Goal: Task Accomplishment & Management: Manage account settings

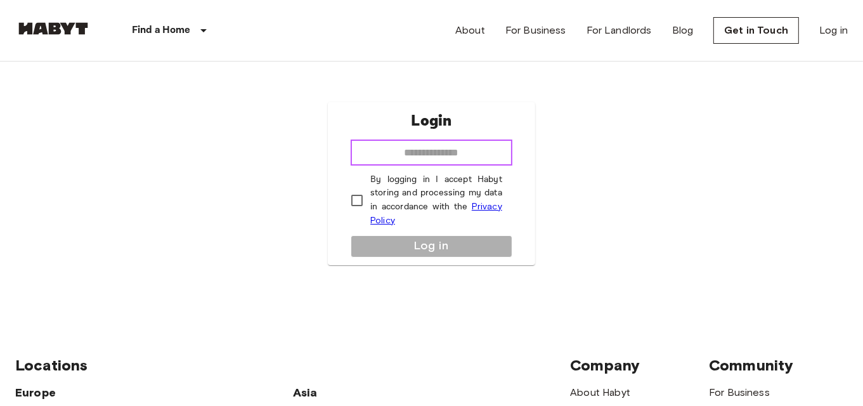
click at [402, 157] on input "email" at bounding box center [432, 152] width 162 height 25
type input "**********"
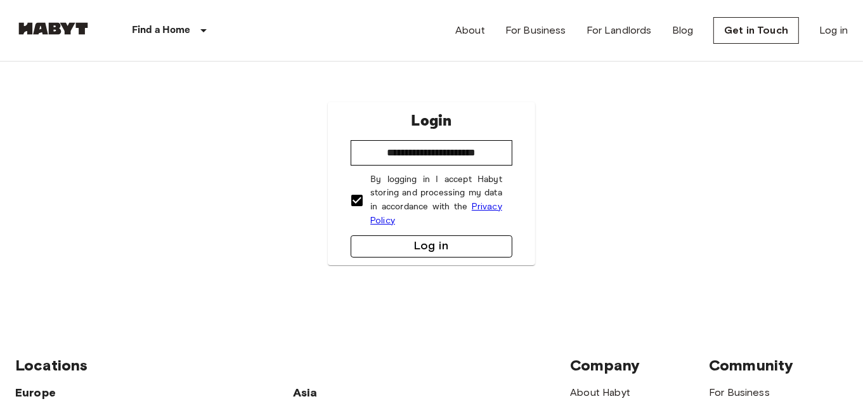
click at [409, 240] on button "Log in" at bounding box center [432, 246] width 162 height 22
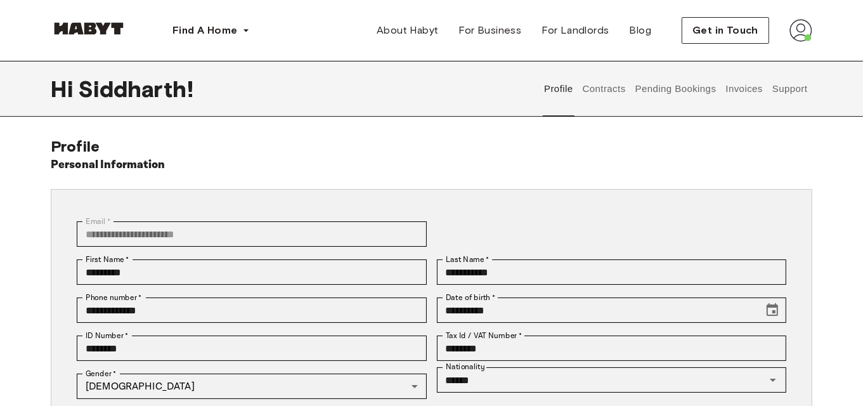
click at [605, 87] on button "Contracts" at bounding box center [604, 89] width 46 height 56
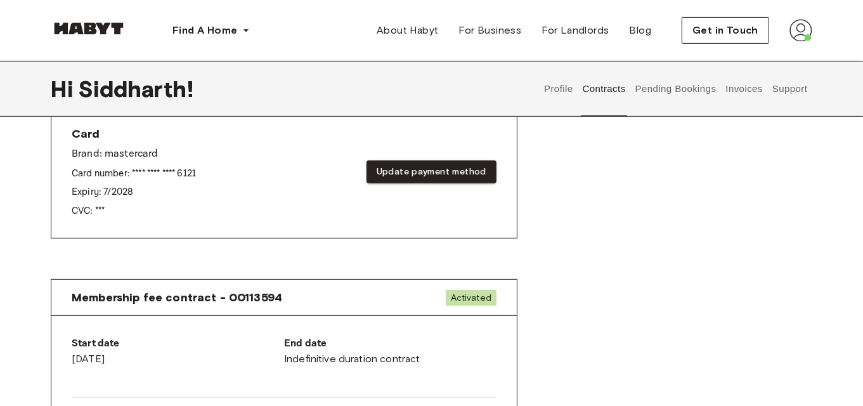
scroll to position [515, 0]
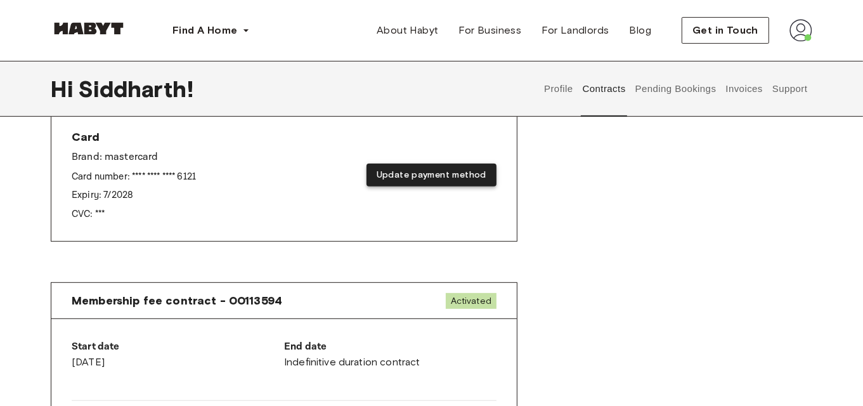
click at [443, 181] on button "Update payment method" at bounding box center [432, 175] width 130 height 23
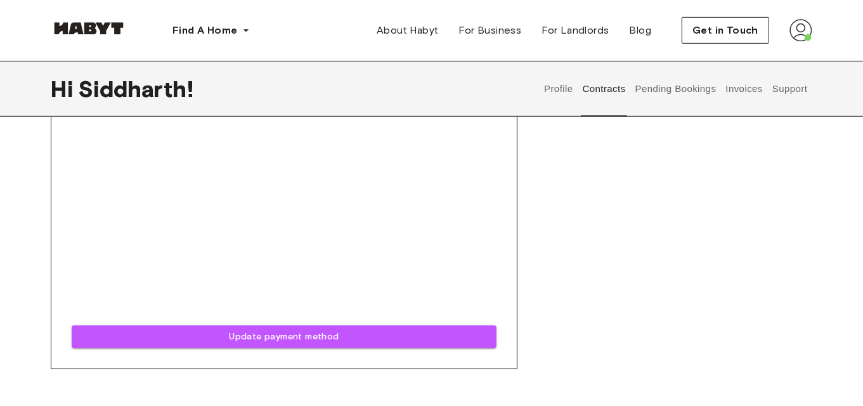
scroll to position [870, 0]
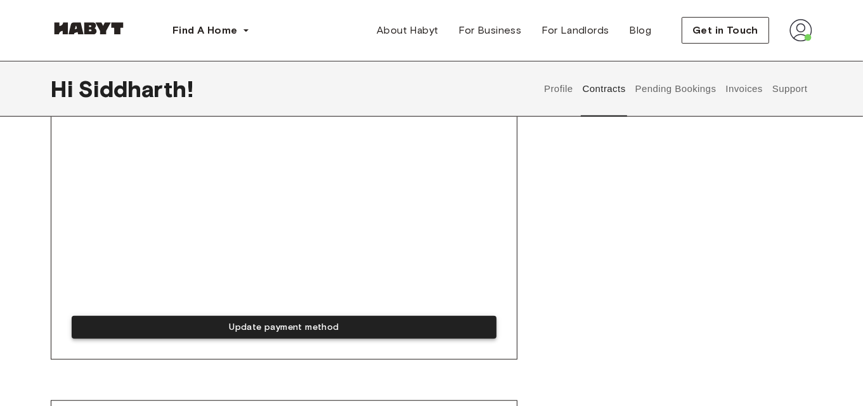
click at [273, 323] on button "Update payment method" at bounding box center [284, 327] width 425 height 23
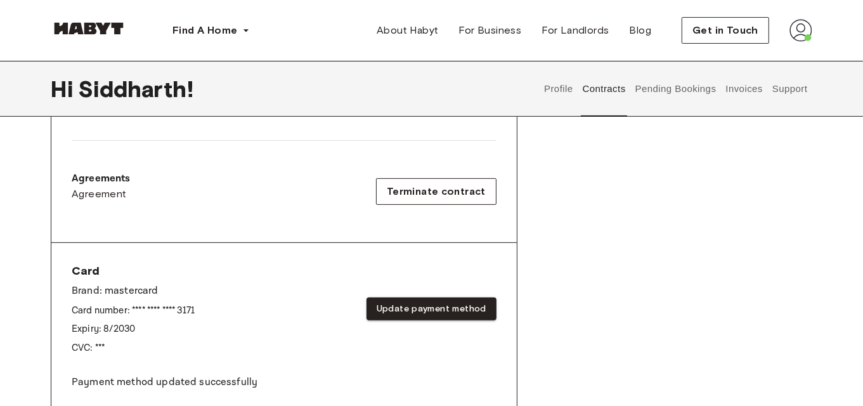
scroll to position [383, 0]
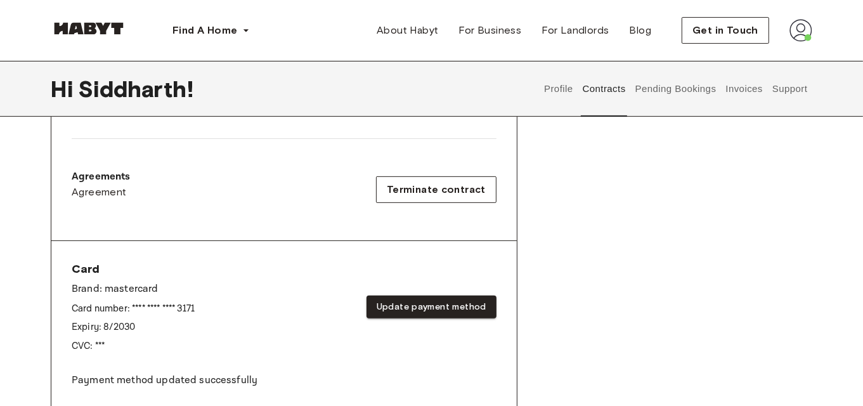
click at [686, 89] on button "Pending Bookings" at bounding box center [676, 89] width 84 height 56
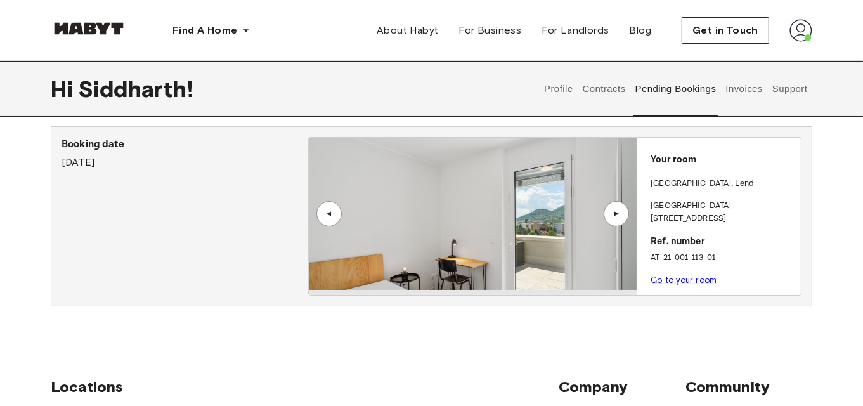
scroll to position [36, 0]
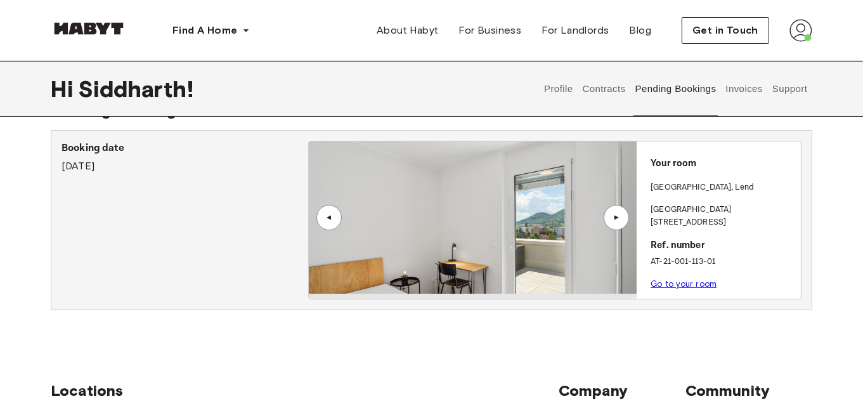
click at [737, 96] on button "Invoices" at bounding box center [745, 89] width 40 height 56
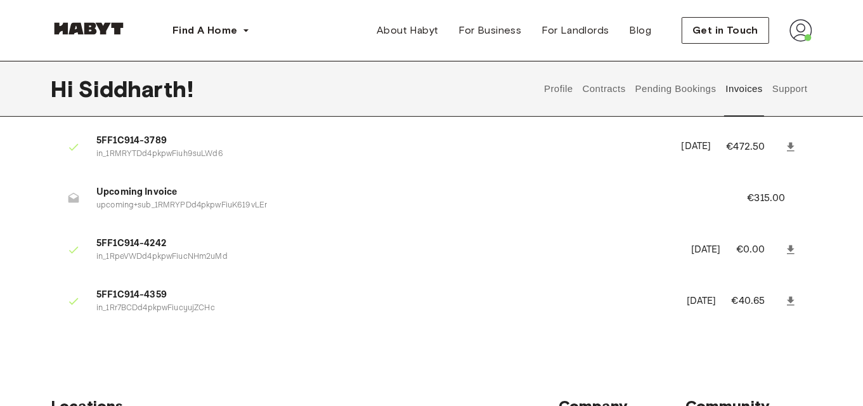
scroll to position [150, 0]
click at [778, 193] on p "€315.00" at bounding box center [774, 197] width 55 height 15
click at [765, 199] on p "€315.00" at bounding box center [774, 197] width 55 height 15
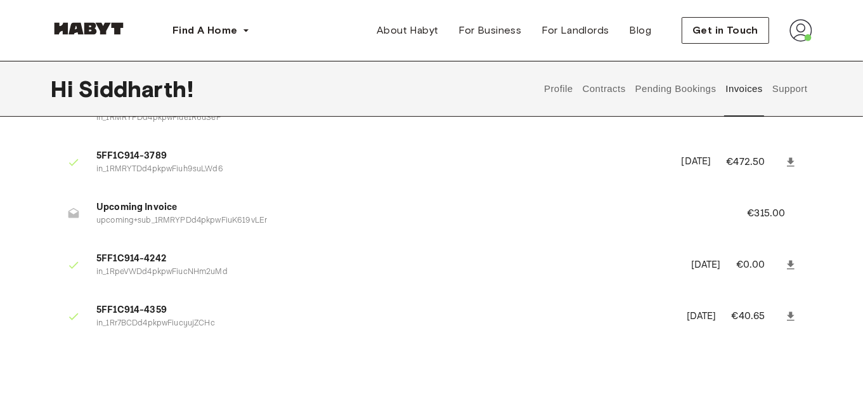
scroll to position [135, 0]
